Goal: Transaction & Acquisition: Download file/media

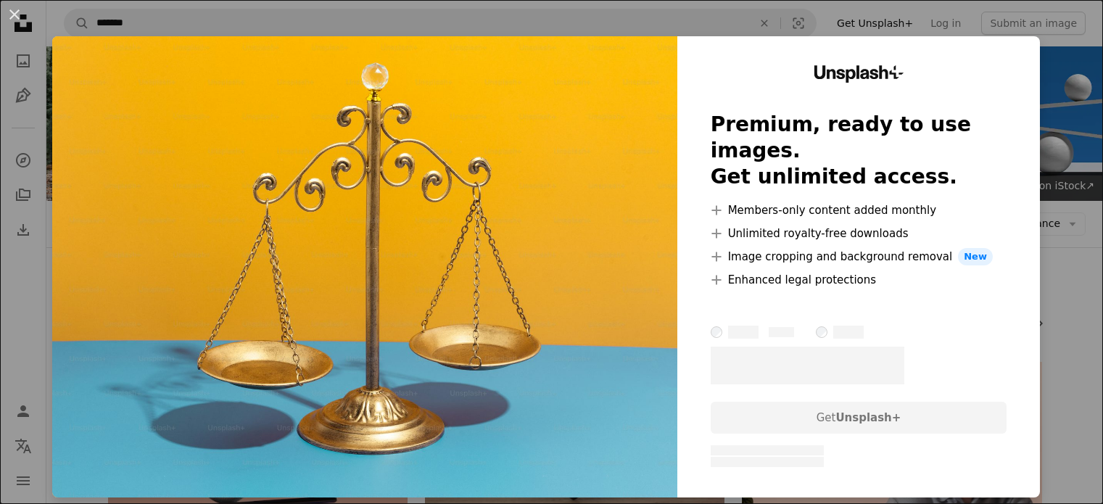
scroll to position [1523, 0]
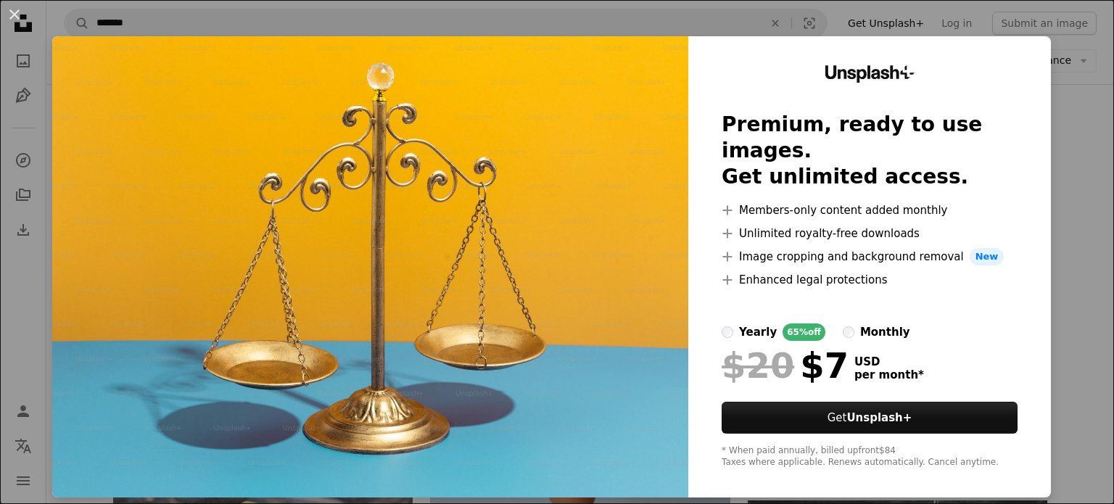
click at [1102, 255] on html "Unsplash logo Unsplash Home A photo Pen Tool A compass A stack of folders Downl…" at bounding box center [557, 286] width 1114 height 3619
click at [517, 20] on div "An X shape Unsplash+ Premium, ready to use images. Get unlimited access. A plus…" at bounding box center [557, 252] width 1114 height 504
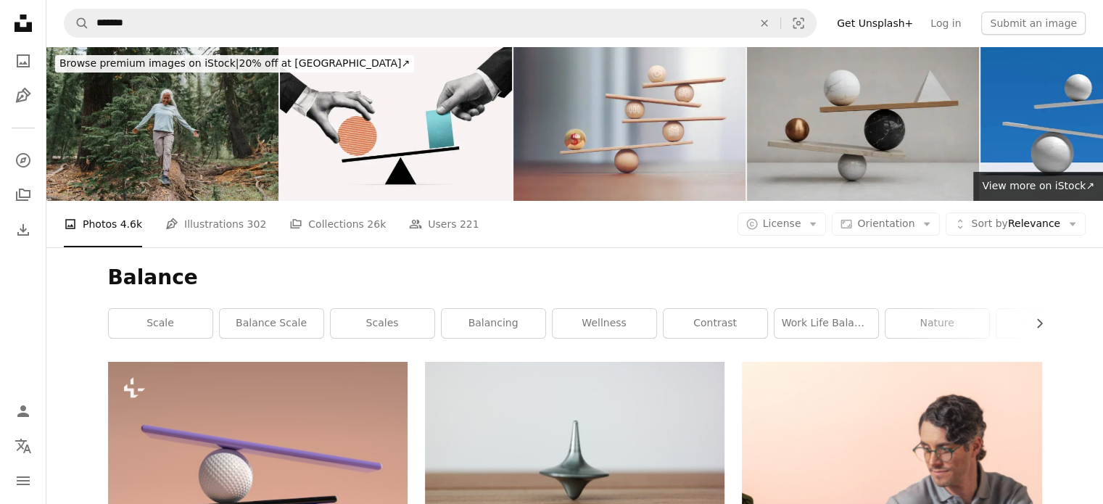
click at [901, 16] on link "Get Unsplash+" at bounding box center [875, 23] width 94 height 23
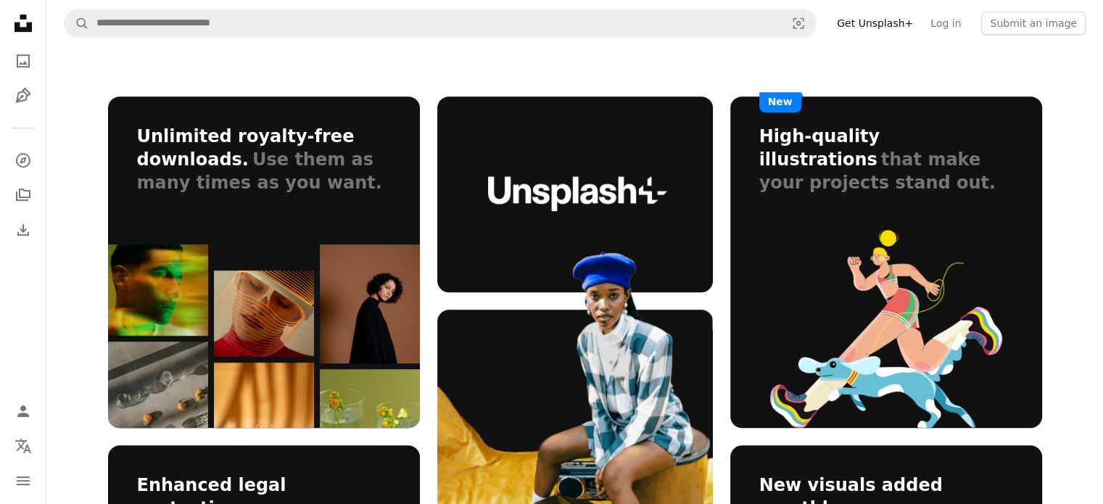
scroll to position [653, 0]
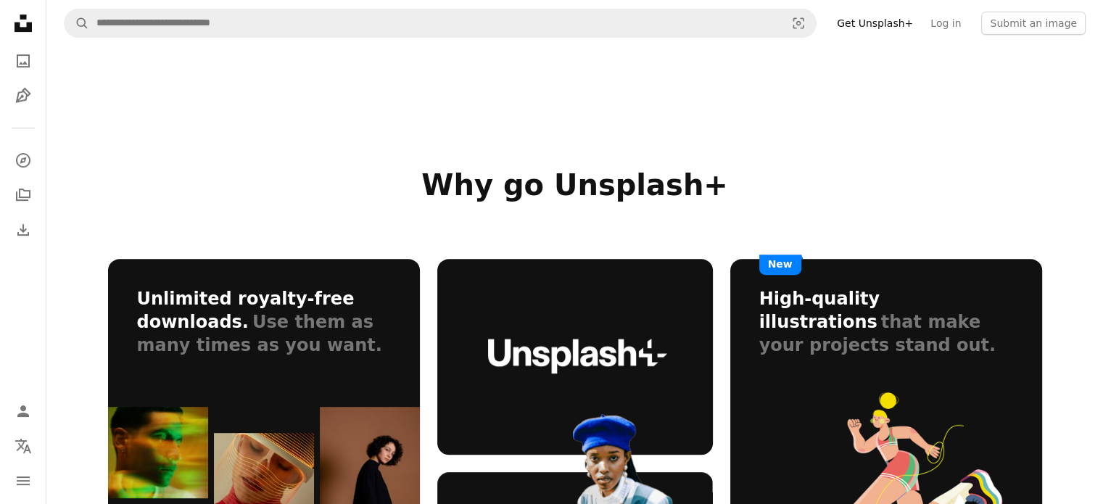
click at [905, 406] on img at bounding box center [886, 491] width 232 height 199
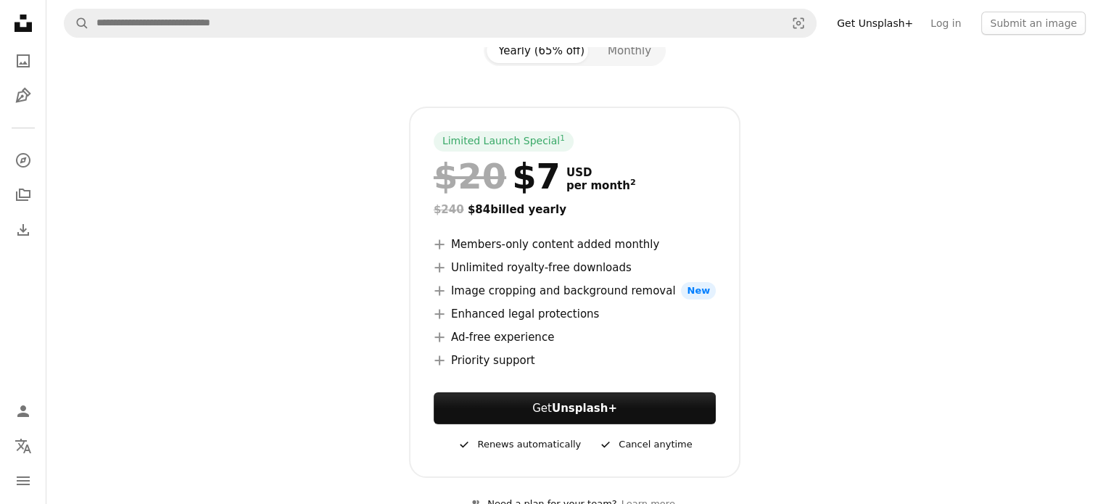
scroll to position [0, 0]
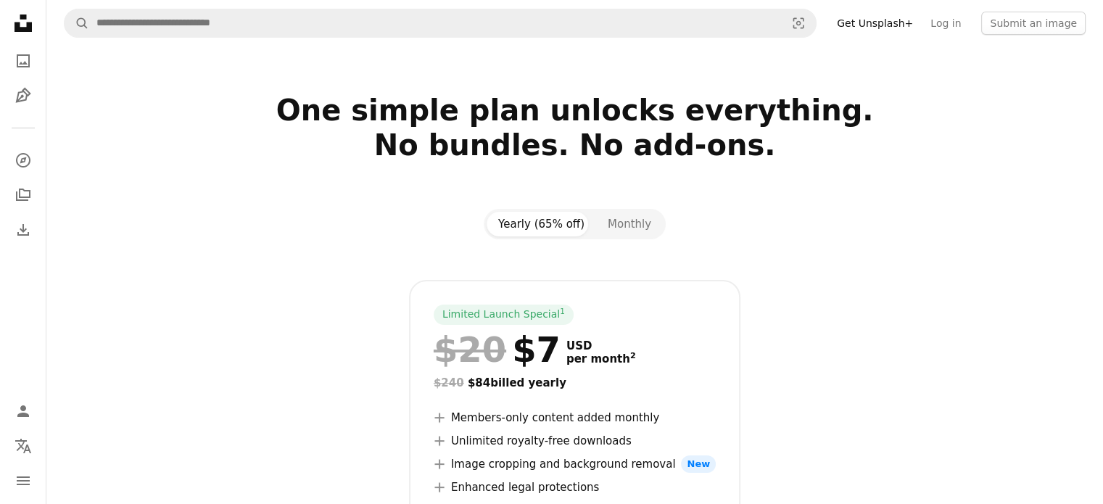
click at [542, 223] on button "Yearly (65% off)" at bounding box center [541, 224] width 109 height 25
click at [610, 218] on button "Monthly" at bounding box center [629, 224] width 67 height 25
click at [525, 215] on button "Yearly (65% off)" at bounding box center [541, 224] width 109 height 25
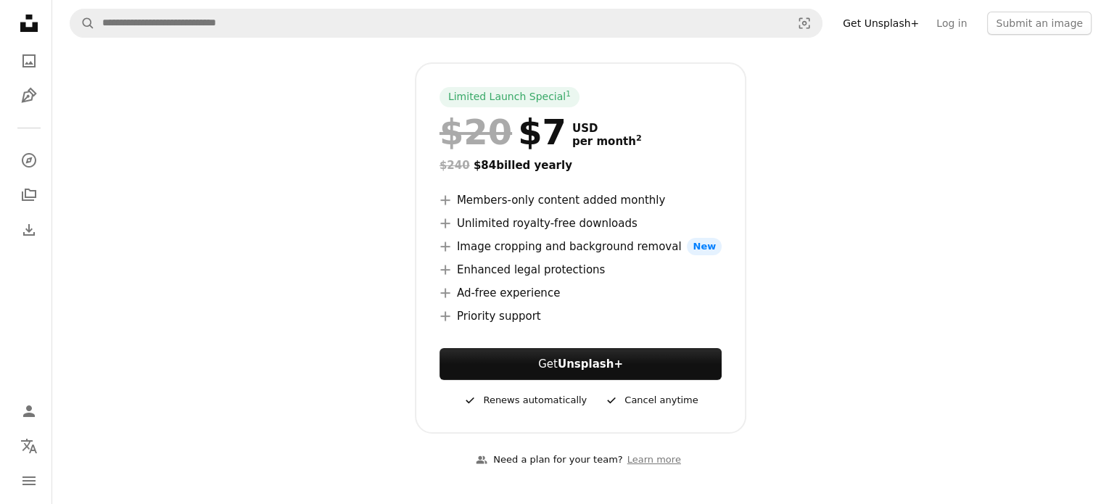
scroll to position [145, 0]
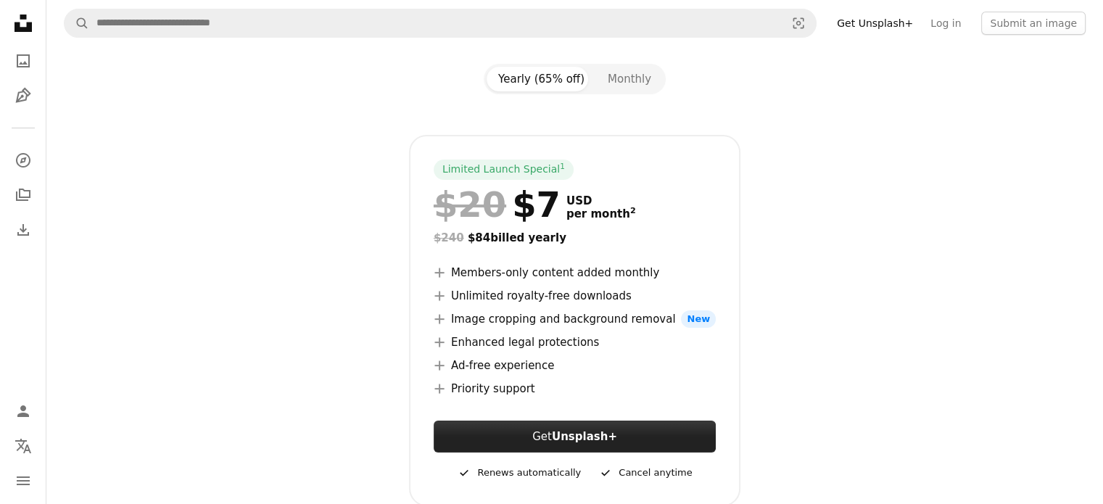
click at [555, 429] on button "Get Unsplash+" at bounding box center [575, 437] width 282 height 32
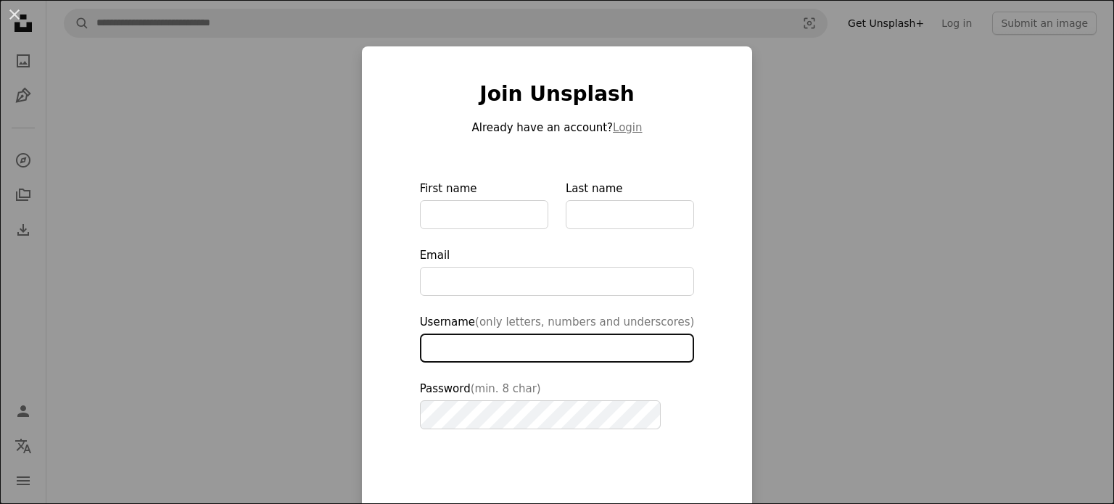
type input "*******"
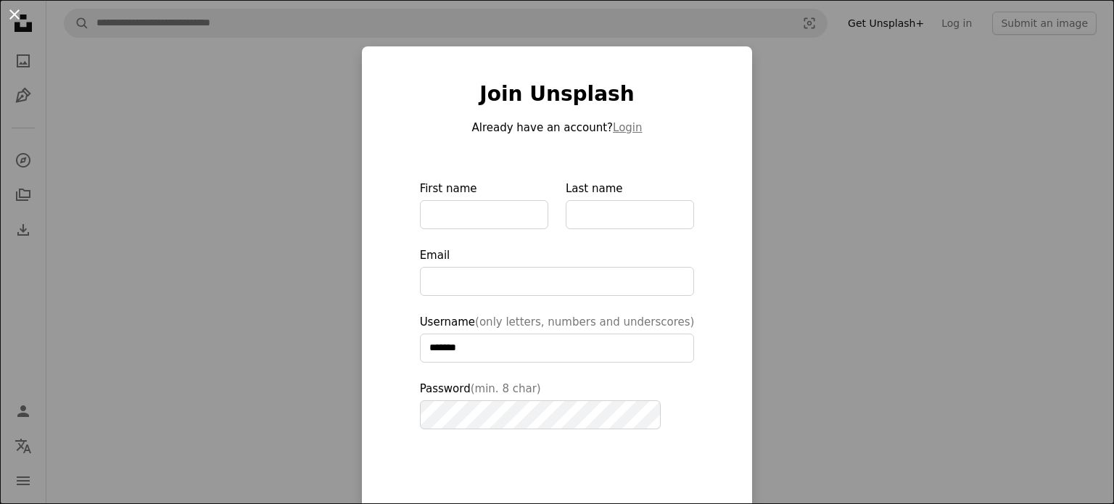
type input "**********"
click at [14, 8] on button "An X shape" at bounding box center [14, 14] width 17 height 17
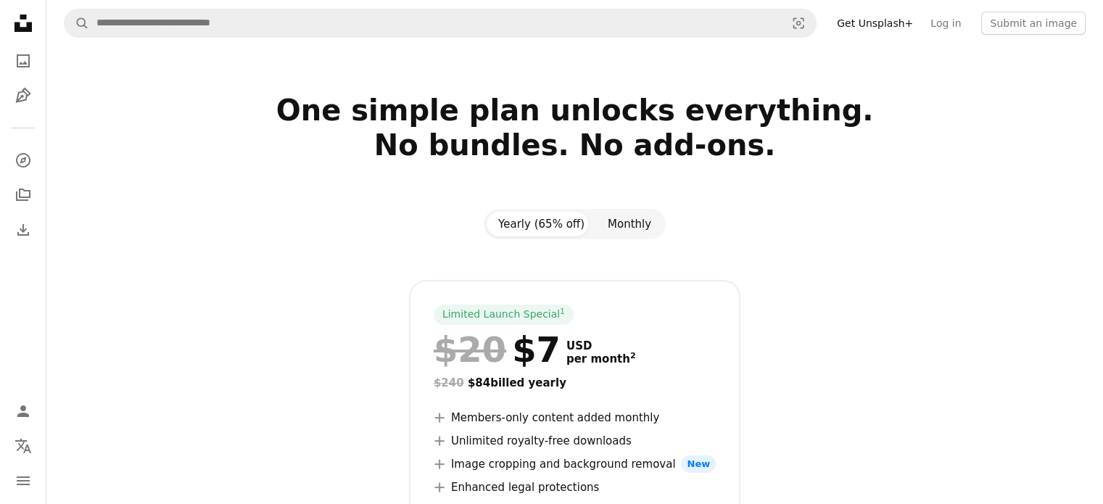
click at [637, 220] on button "Monthly" at bounding box center [629, 224] width 67 height 25
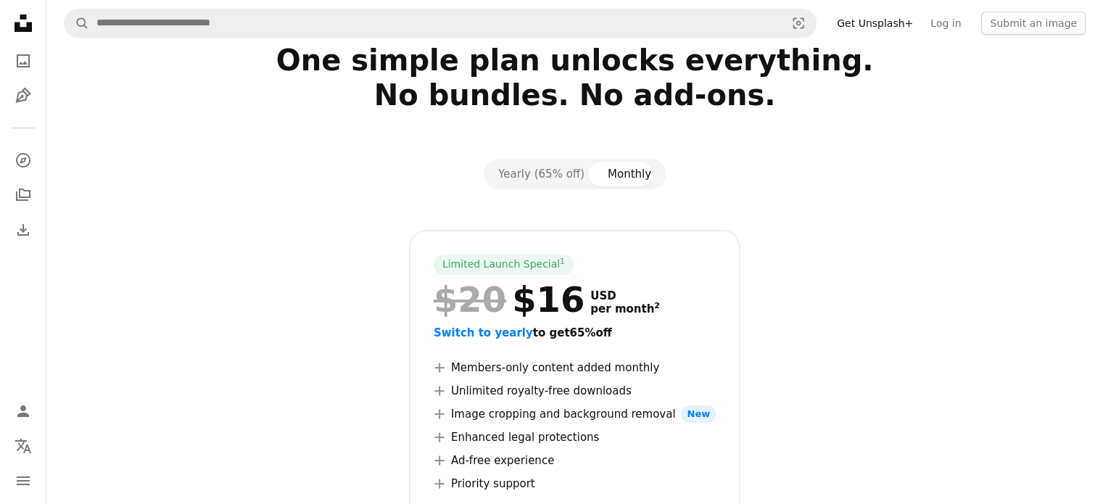
scroll to position [73, 0]
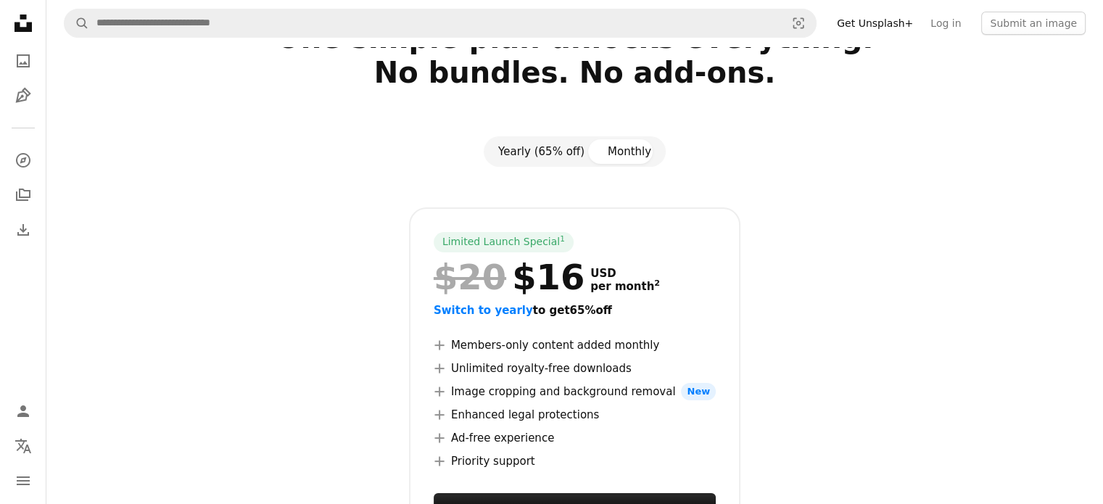
click at [544, 152] on button "Yearly (65% off)" at bounding box center [541, 151] width 109 height 25
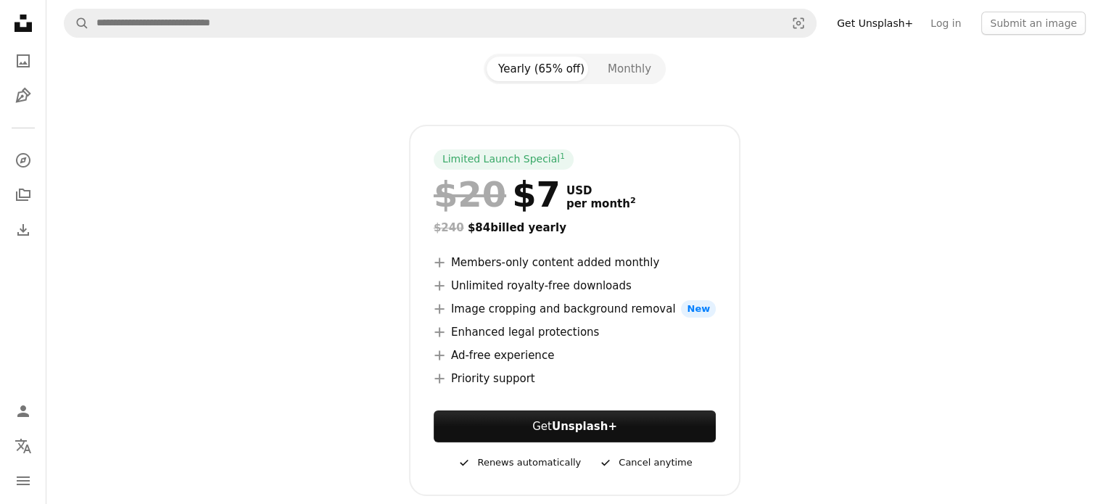
scroll to position [290, 0]
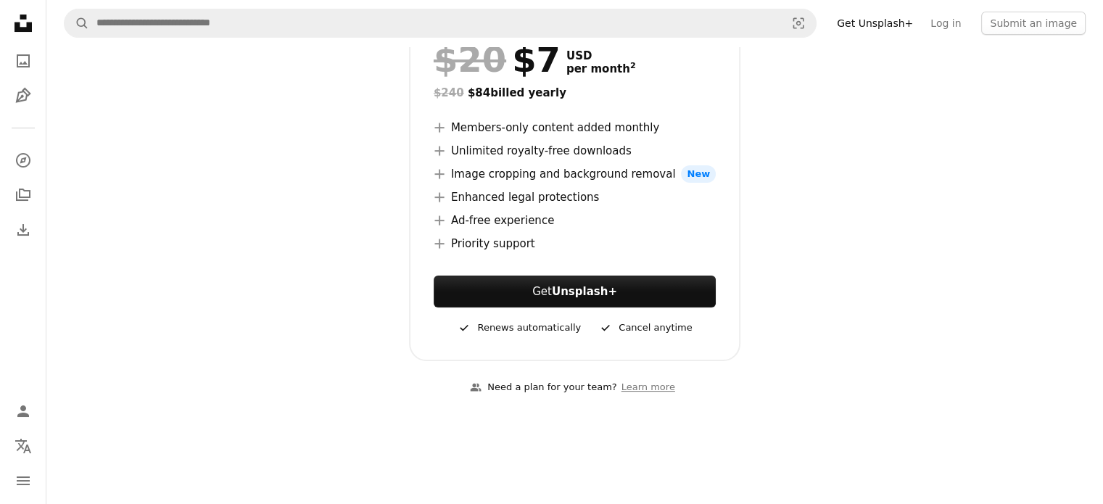
click at [685, 172] on span "New" at bounding box center [698, 173] width 35 height 17
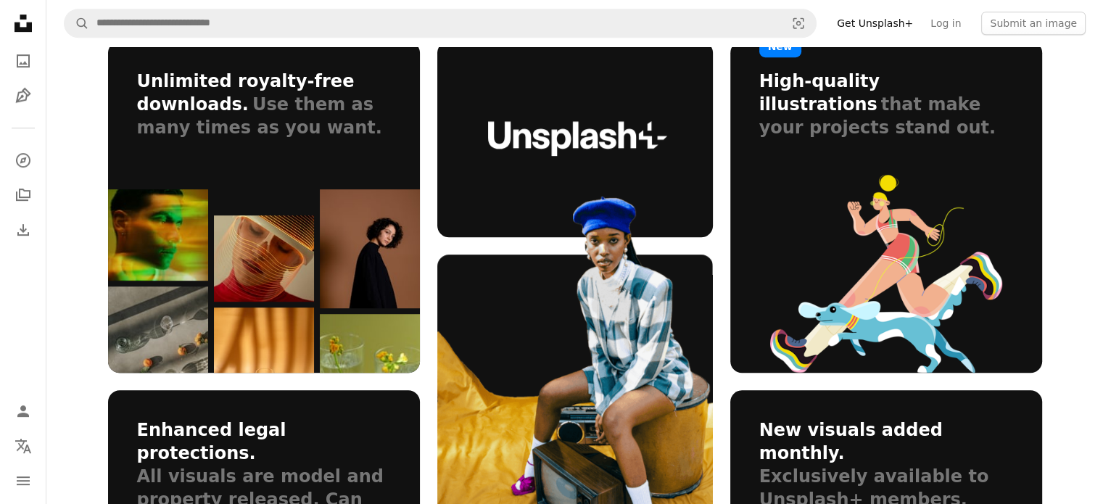
drag, startPoint x: 794, startPoint y: 234, endPoint x: 905, endPoint y: 272, distance: 117.2
click at [795, 234] on img at bounding box center [886, 274] width 232 height 199
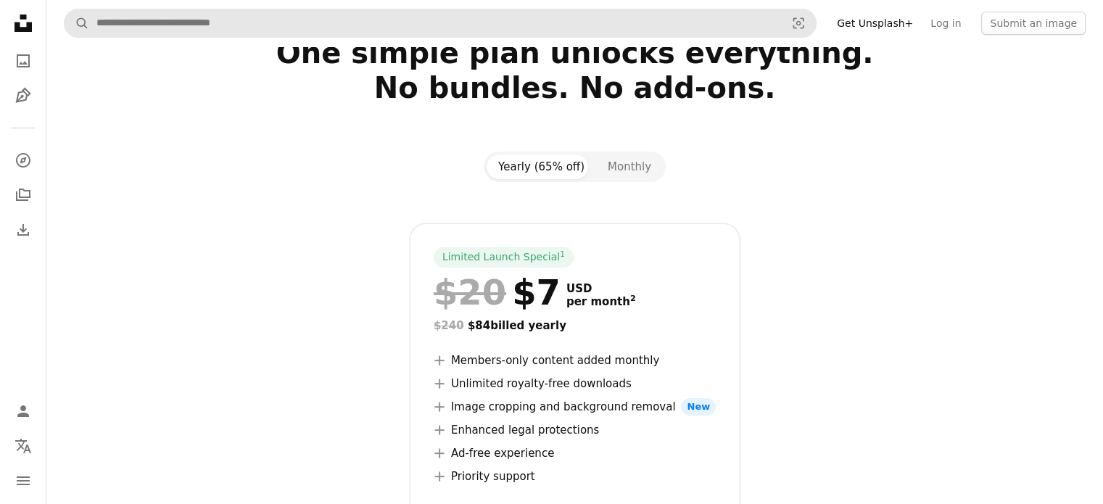
scroll to position [0, 0]
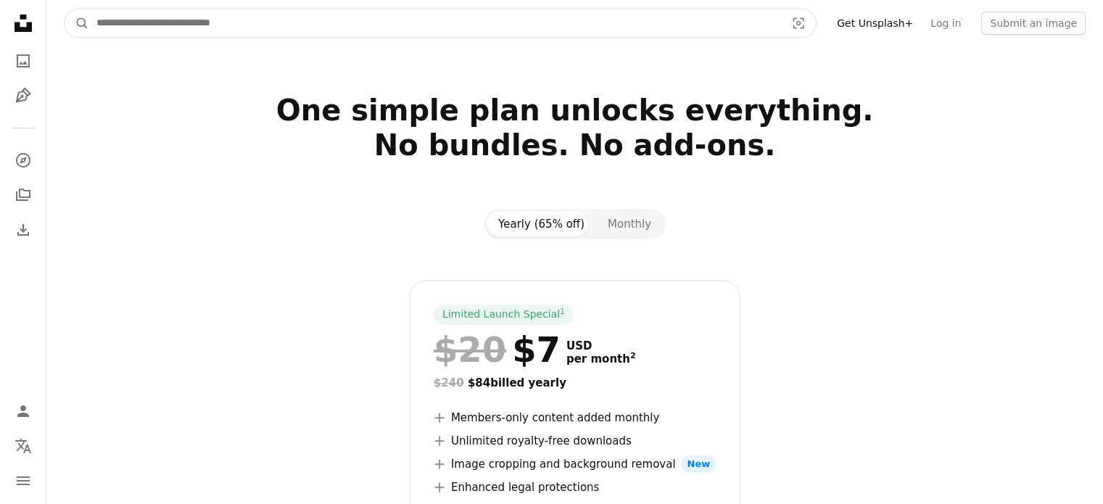
click at [172, 22] on input "Find visuals sitewide" at bounding box center [435, 23] width 692 height 28
type input "*******"
click at [65, 9] on button "A magnifying glass" at bounding box center [77, 23] width 25 height 28
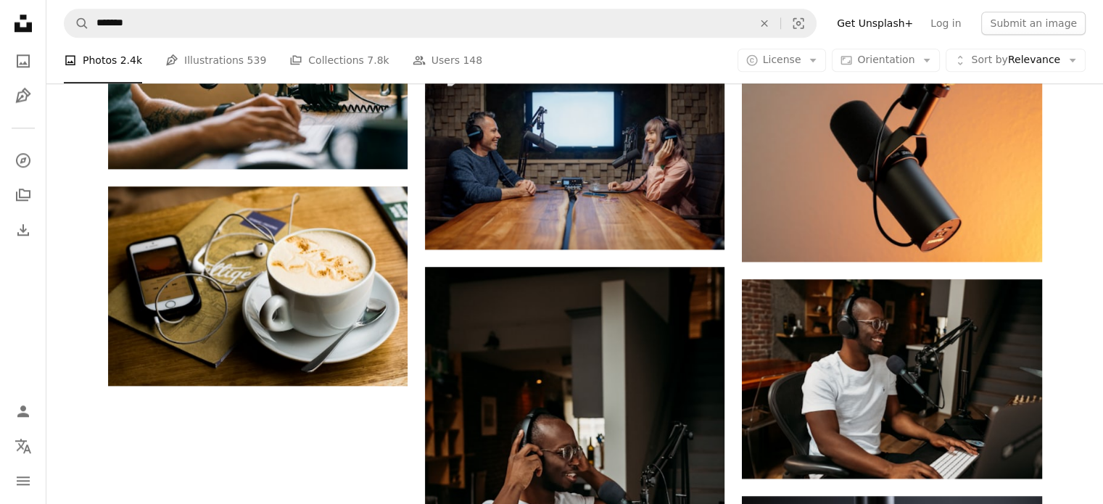
scroll to position [1398, 0]
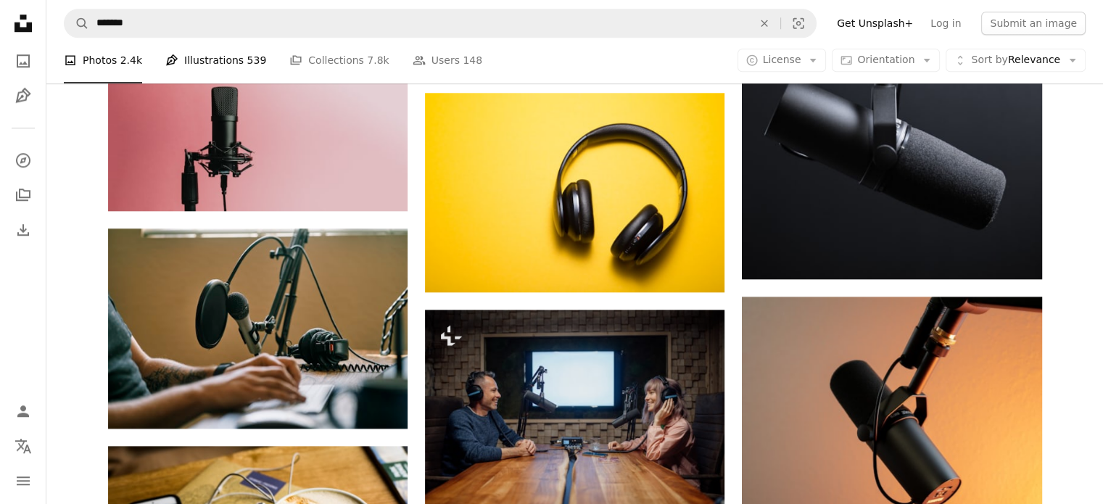
click at [204, 57] on link "Pen Tool Illustrations 539" at bounding box center [215, 61] width 101 height 46
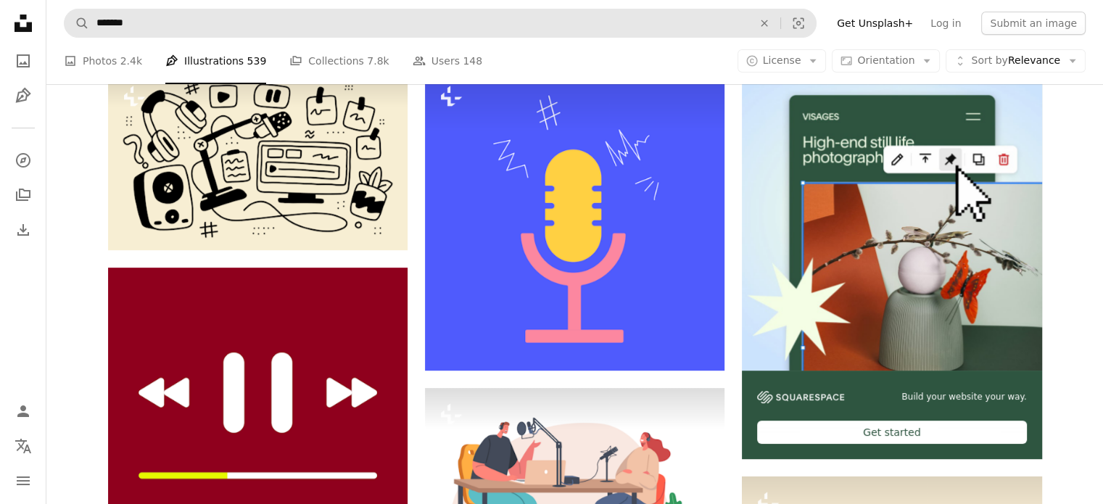
scroll to position [218, 0]
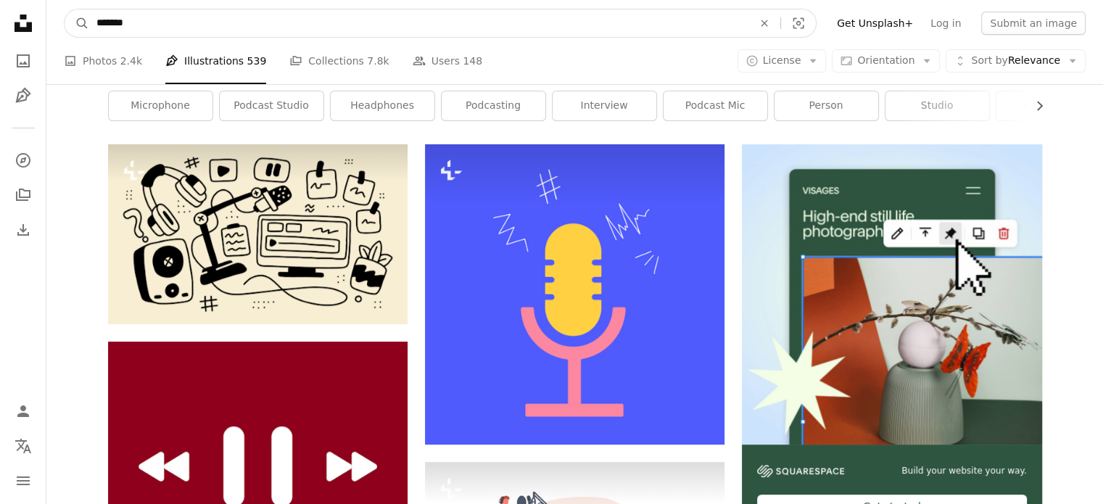
drag, startPoint x: 131, startPoint y: 17, endPoint x: 0, endPoint y: 17, distance: 130.5
type input "*******"
click button "A magnifying glass" at bounding box center [77, 23] width 25 height 28
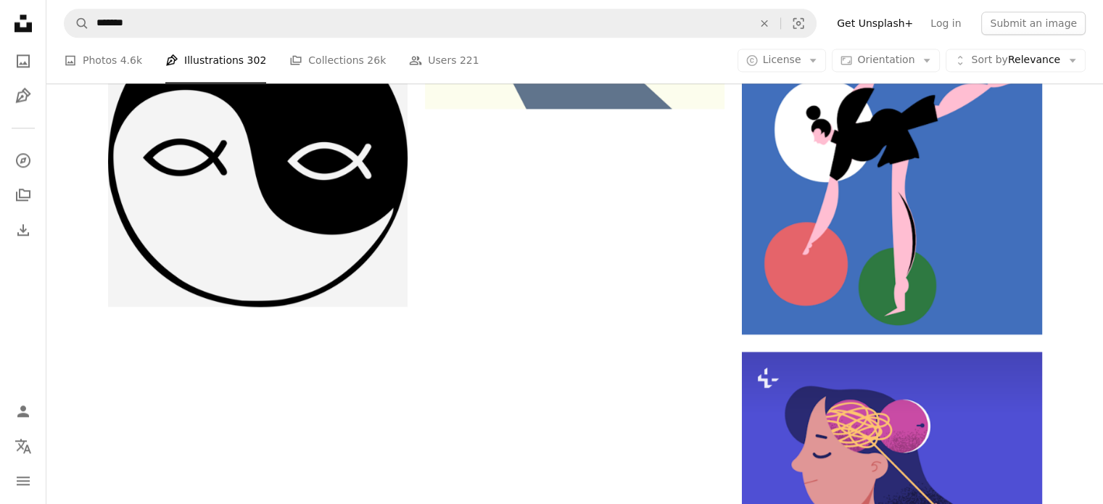
scroll to position [2030, 0]
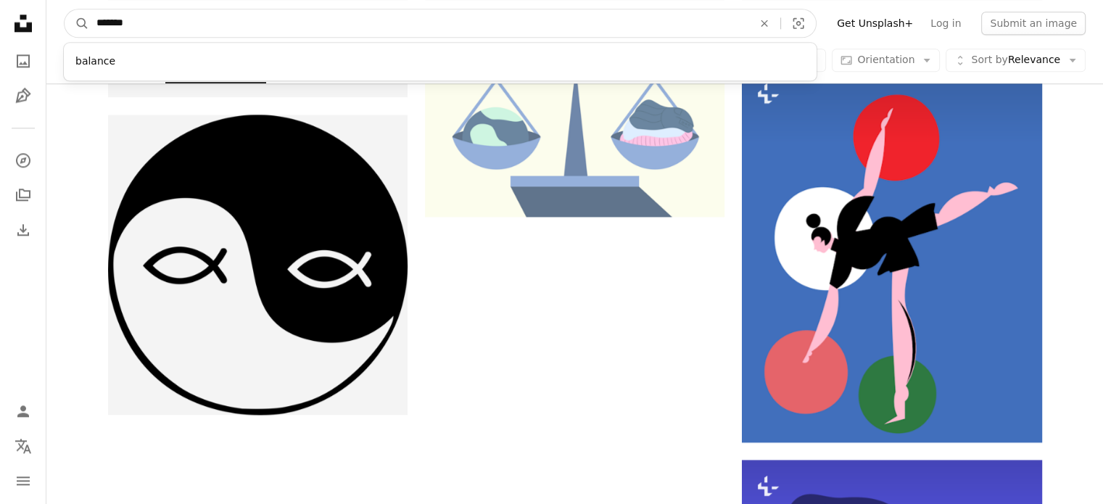
drag, startPoint x: 199, startPoint y: 20, endPoint x: 0, endPoint y: -10, distance: 200.9
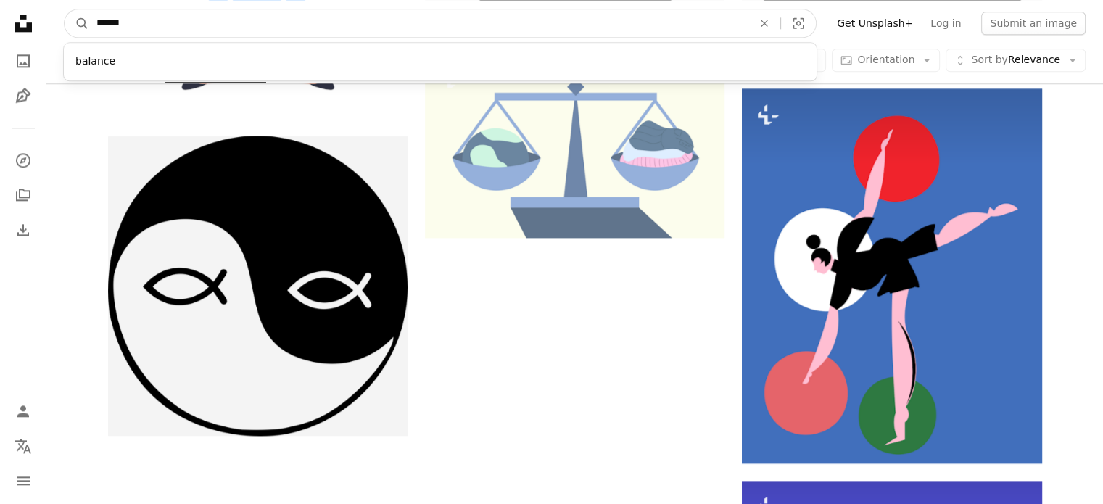
type input "*******"
click button "A magnifying glass" at bounding box center [77, 23] width 25 height 28
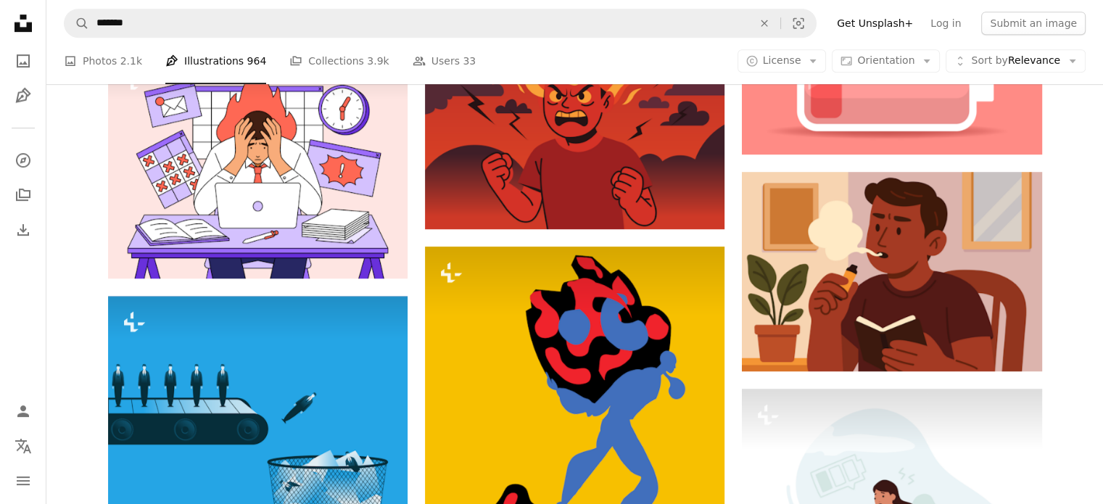
scroll to position [1015, 0]
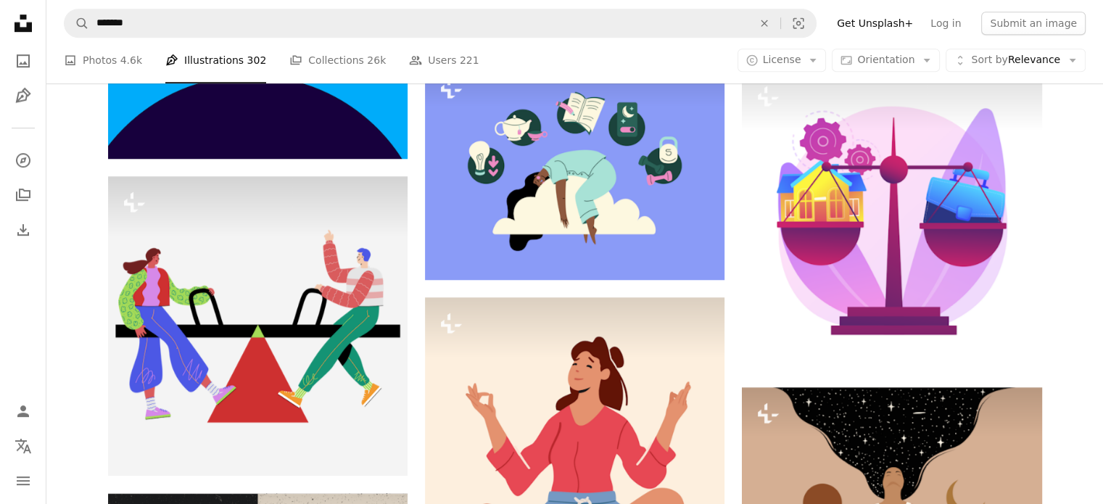
scroll to position [1894, 0]
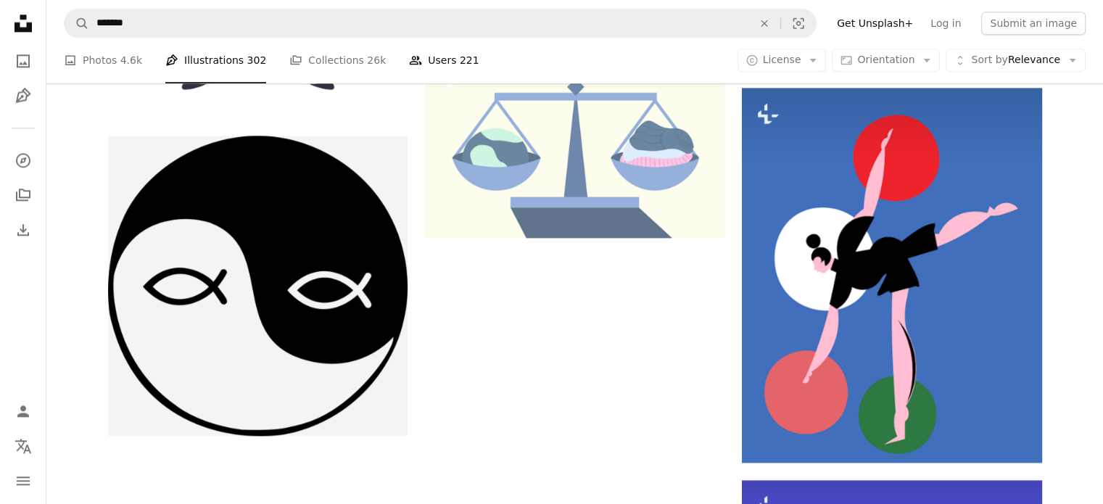
click at [415, 54] on link "People Users 221" at bounding box center [444, 61] width 70 height 46
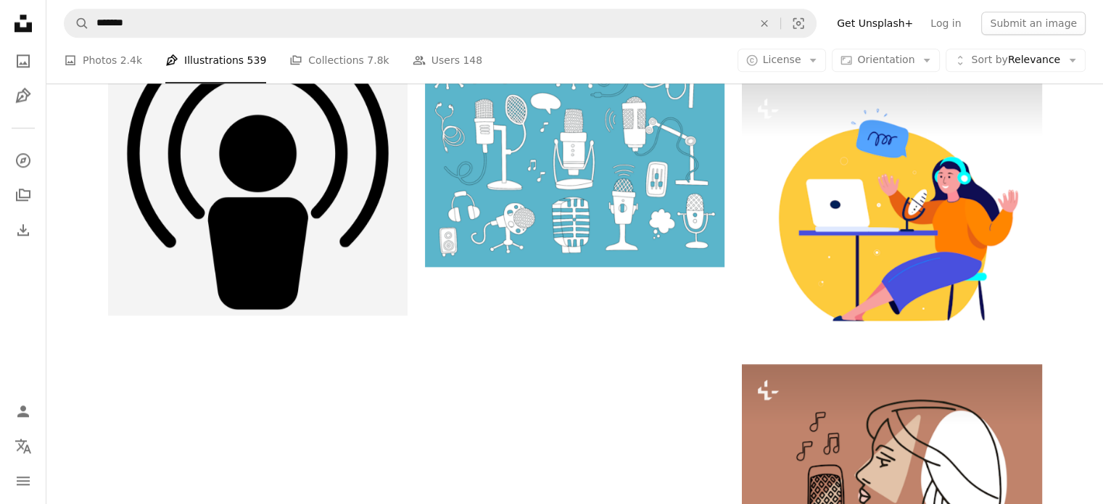
scroll to position [218, 0]
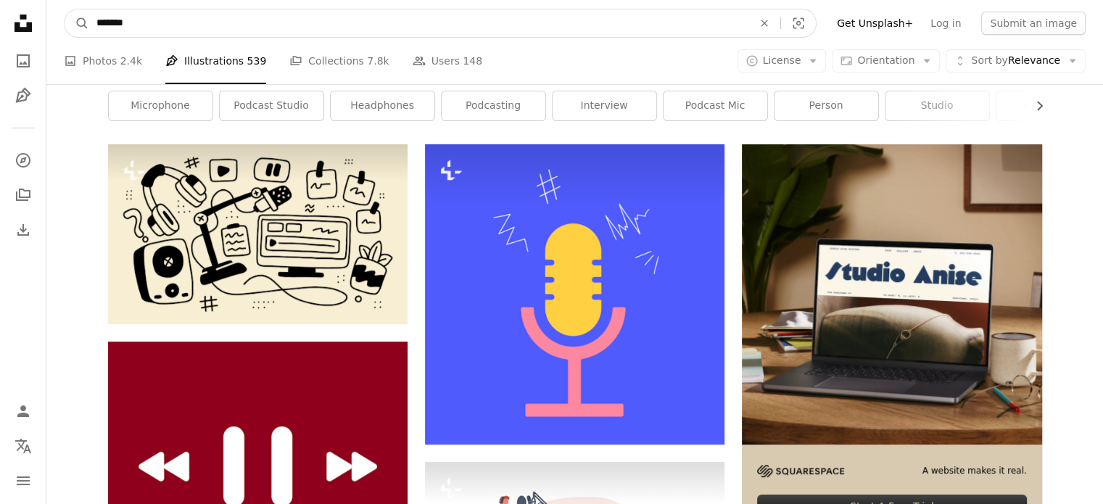
drag, startPoint x: 162, startPoint y: 26, endPoint x: 0, endPoint y: 12, distance: 162.3
type input "*******"
click at [65, 9] on button "A magnifying glass" at bounding box center [77, 23] width 25 height 28
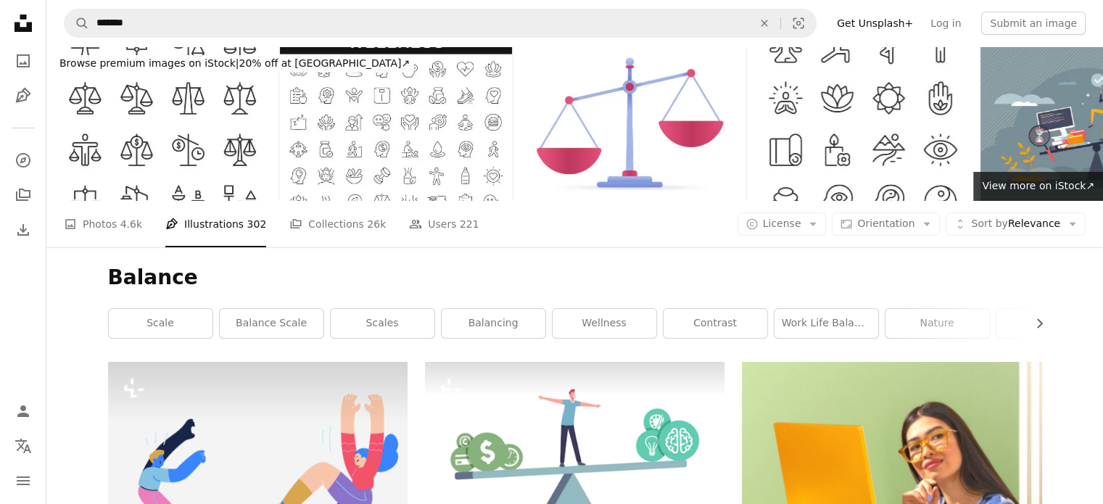
click at [17, 25] on icon at bounding box center [23, 23] width 17 height 17
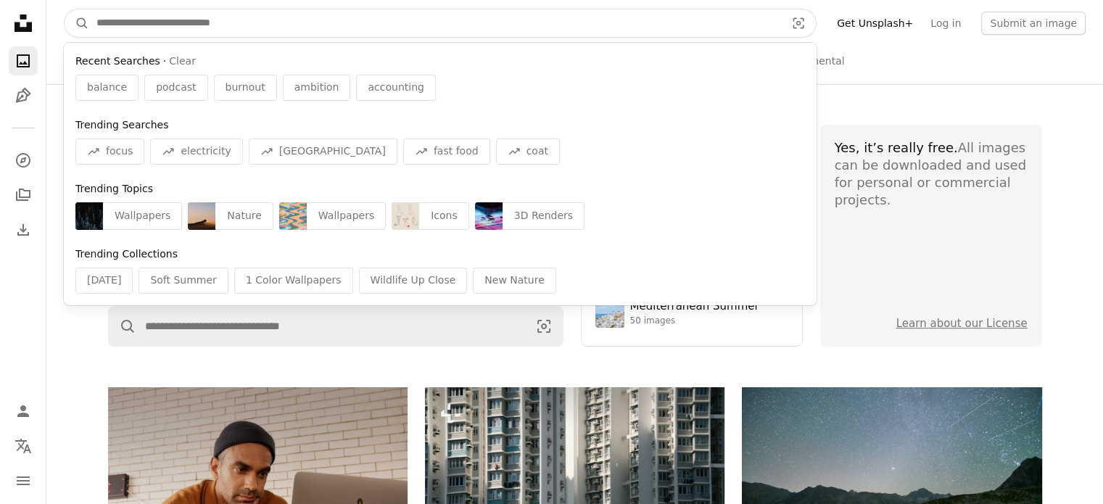
click at [133, 19] on input "Find visuals sitewide" at bounding box center [435, 23] width 692 height 28
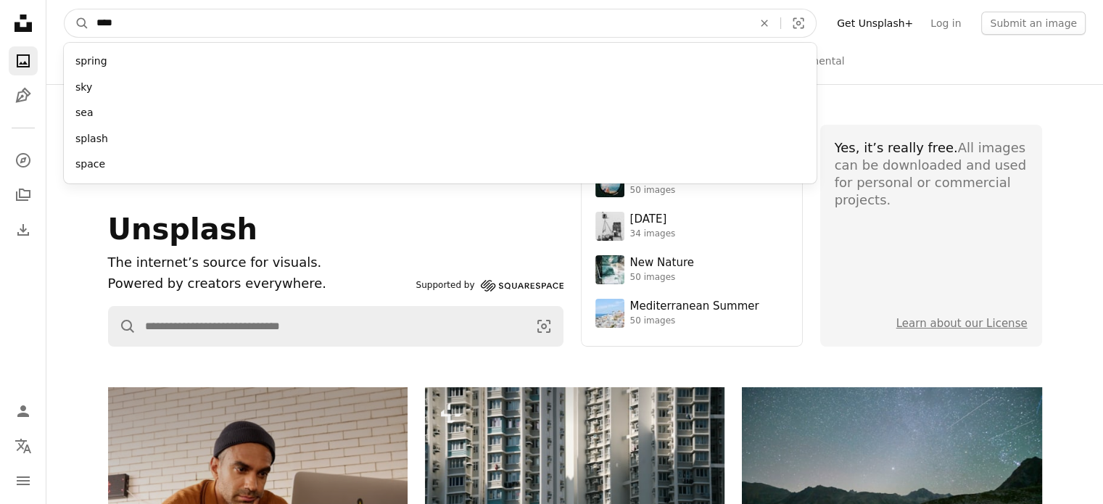
type input "*****"
click button "A magnifying glass" at bounding box center [77, 23] width 25 height 28
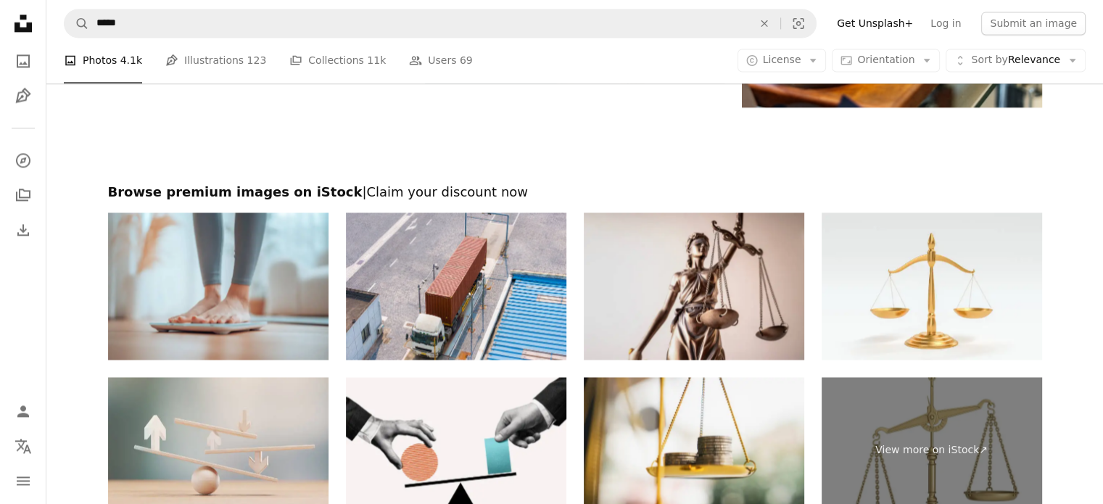
scroll to position [2320, 0]
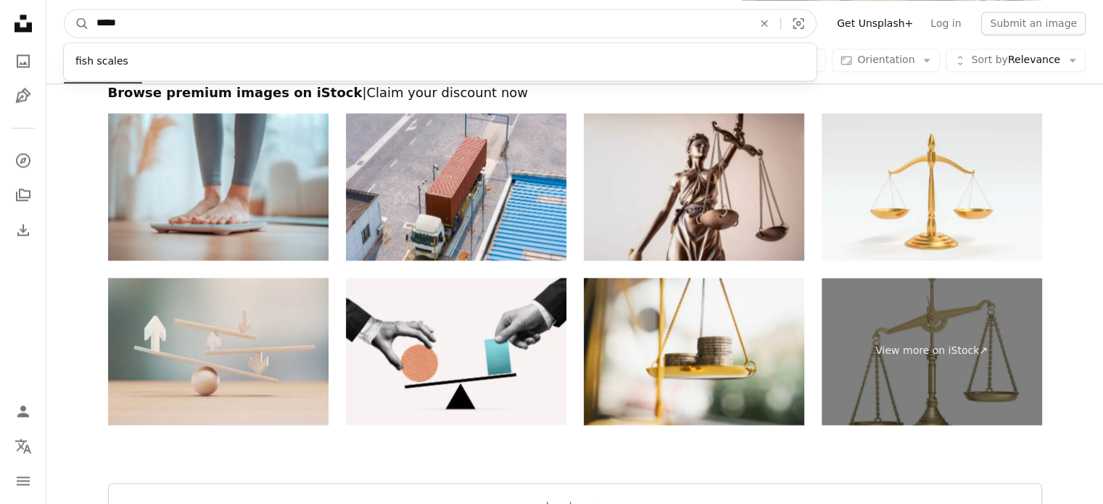
drag, startPoint x: 225, startPoint y: 16, endPoint x: 0, endPoint y: 15, distance: 224.8
type input "**********"
click button "A magnifying glass" at bounding box center [77, 23] width 25 height 28
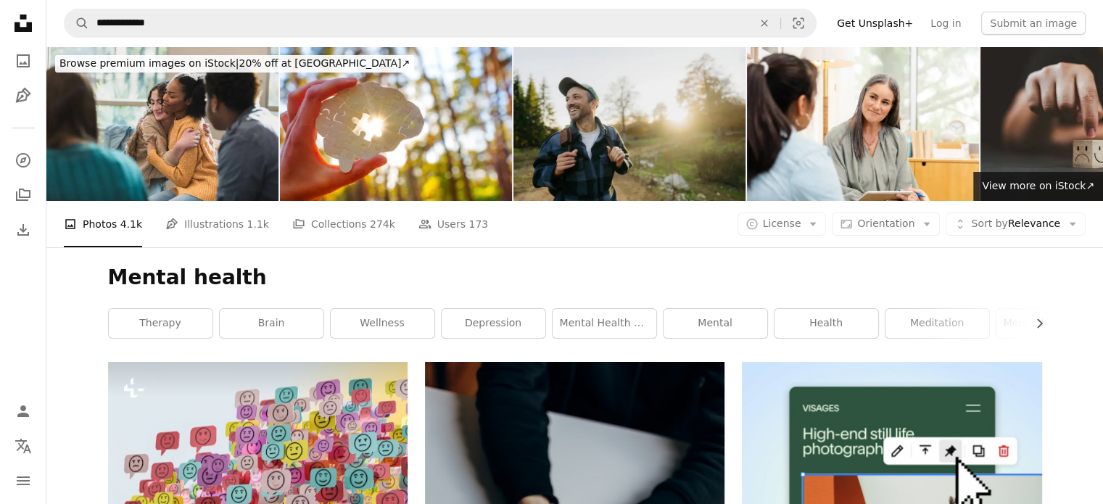
drag, startPoint x: 83, startPoint y: 223, endPoint x: 115, endPoint y: 226, distance: 32.1
click at [84, 223] on li "A photo Photos 4.1k" at bounding box center [103, 224] width 78 height 46
click at [107, 228] on li "A photo Photos 4.1k" at bounding box center [103, 224] width 78 height 46
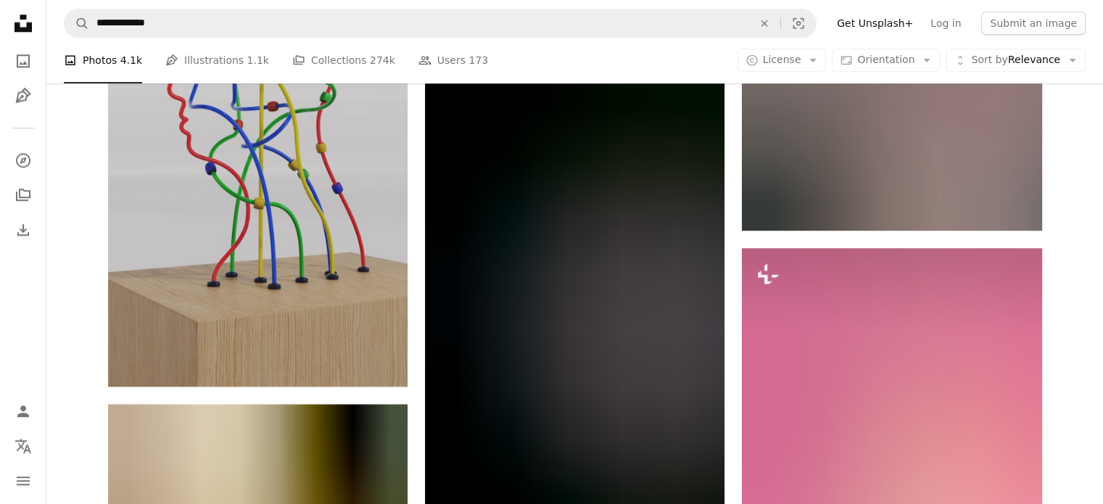
scroll to position [1740, 0]
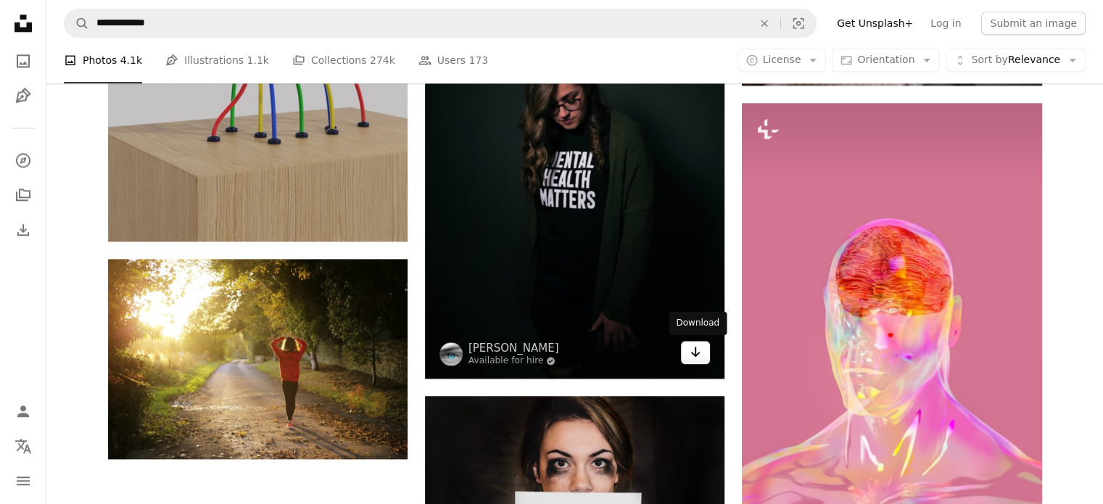
click at [703, 362] on link "Arrow pointing down" at bounding box center [695, 352] width 29 height 23
